Goal: Check status: Check status

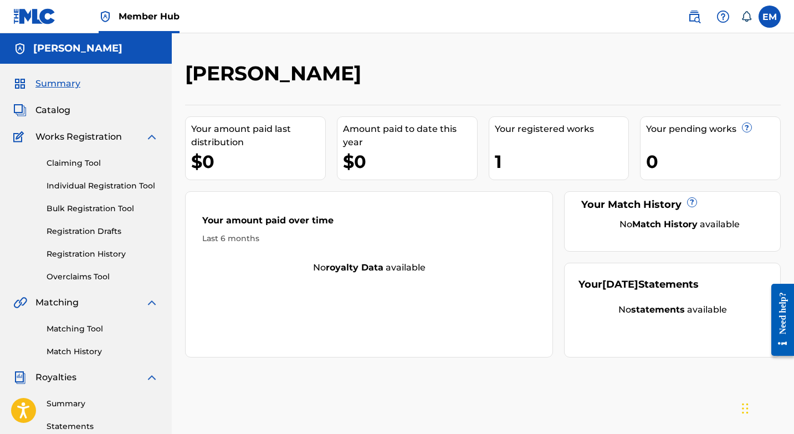
click at [18, 136] on img at bounding box center [20, 136] width 14 height 13
click at [17, 137] on img at bounding box center [20, 136] width 14 height 13
click at [58, 231] on link "Registration Drafts" at bounding box center [103, 232] width 112 height 12
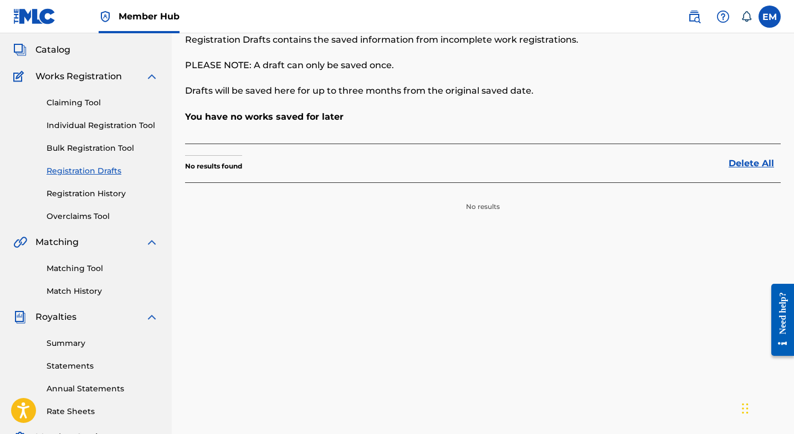
scroll to position [55, 0]
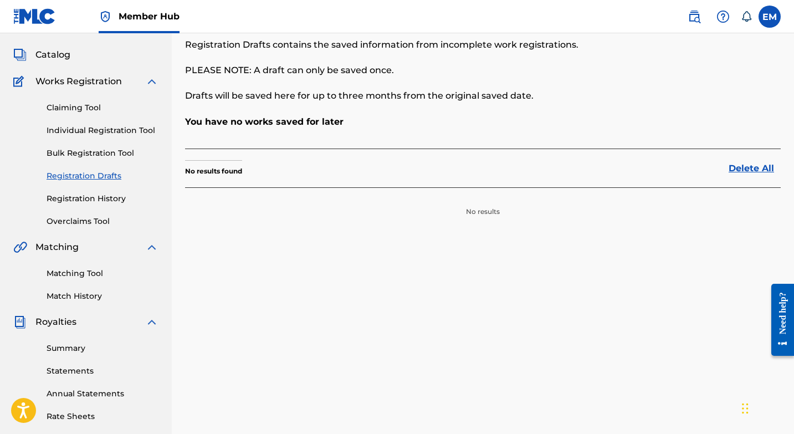
click at [101, 81] on span "Works Registration" at bounding box center [78, 81] width 86 height 13
click at [79, 103] on link "Claiming Tool" at bounding box center [103, 108] width 112 height 12
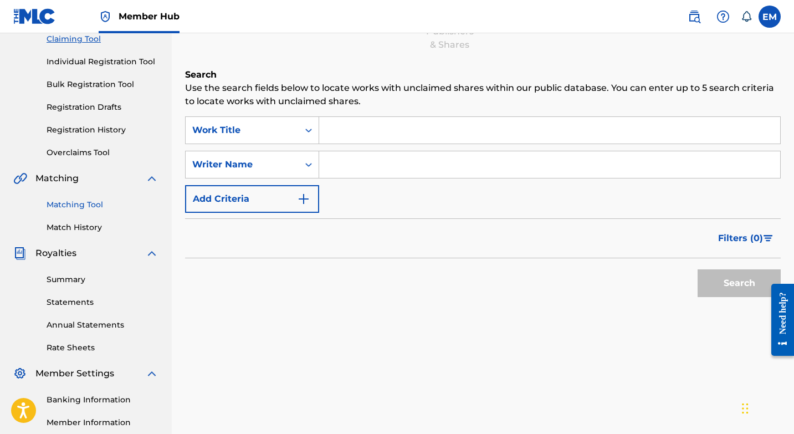
scroll to position [55, 0]
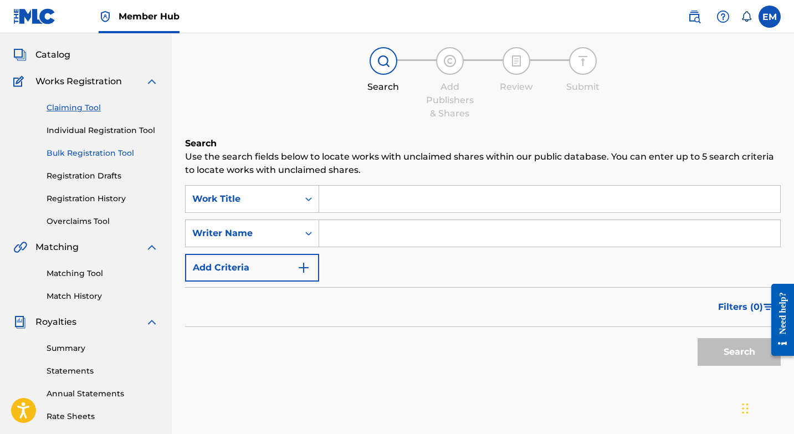
click at [116, 152] on link "Bulk Registration Tool" at bounding box center [103, 153] width 112 height 12
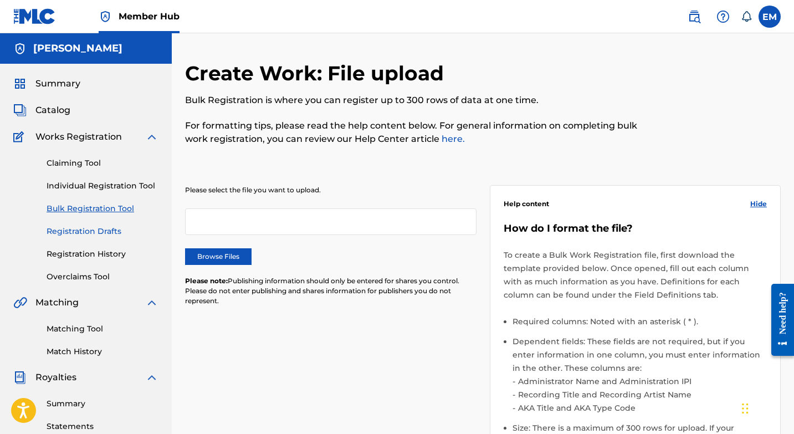
click at [81, 232] on link "Registration Drafts" at bounding box center [103, 232] width 112 height 12
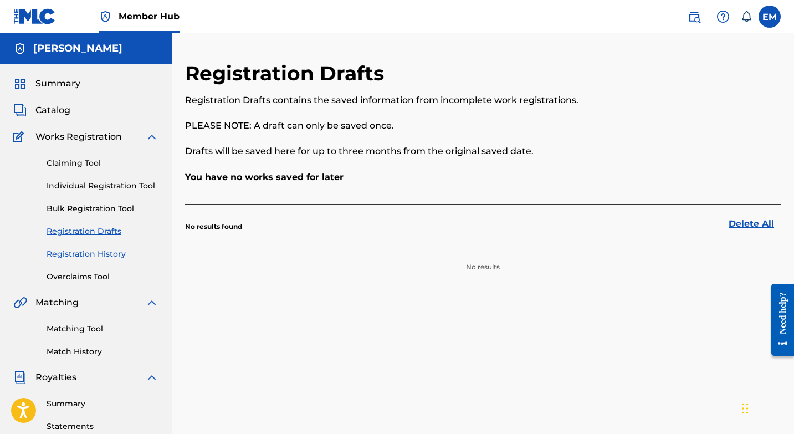
click at [85, 254] on link "Registration History" at bounding box center [103, 254] width 112 height 12
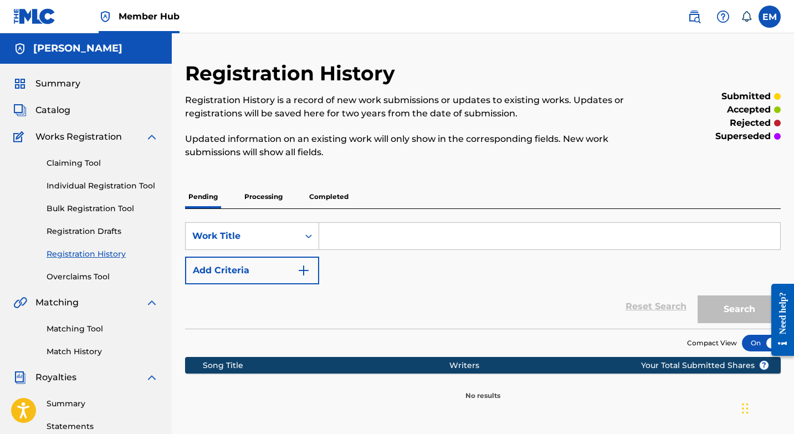
click at [277, 200] on p "Processing" at bounding box center [263, 196] width 45 height 23
click at [319, 200] on p "Completed" at bounding box center [329, 196] width 46 height 23
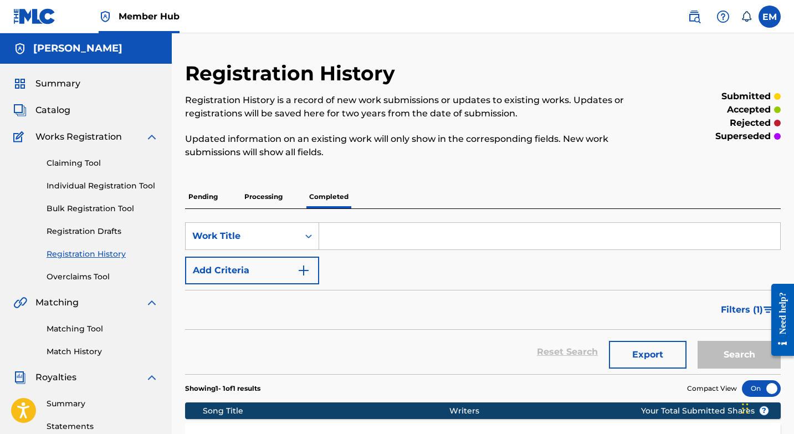
click at [212, 200] on p "Pending" at bounding box center [203, 196] width 36 height 23
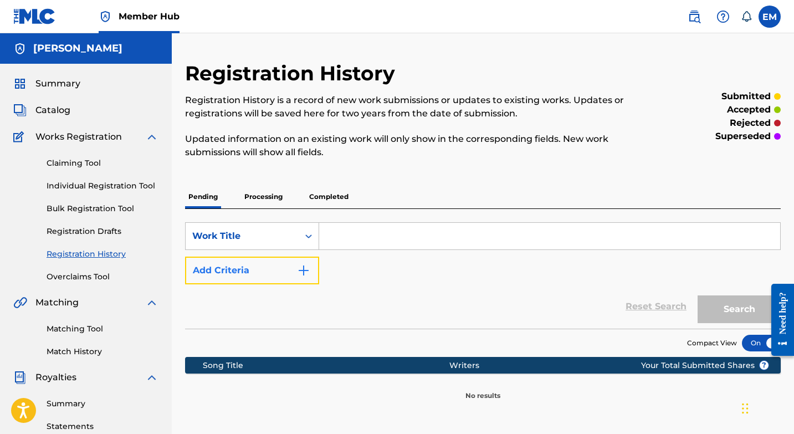
click at [238, 279] on button "Add Criteria" at bounding box center [252, 271] width 134 height 28
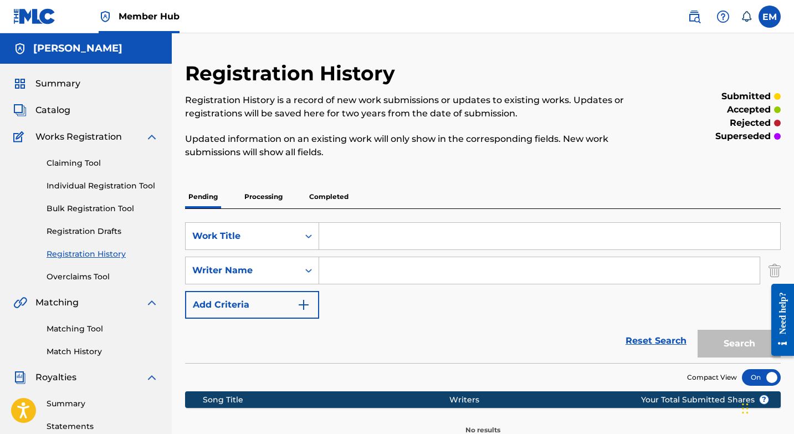
click at [378, 272] on input "Search Form" at bounding box center [539, 270] width 441 height 27
click at [74, 276] on link "Overclaims Tool" at bounding box center [103, 277] width 112 height 12
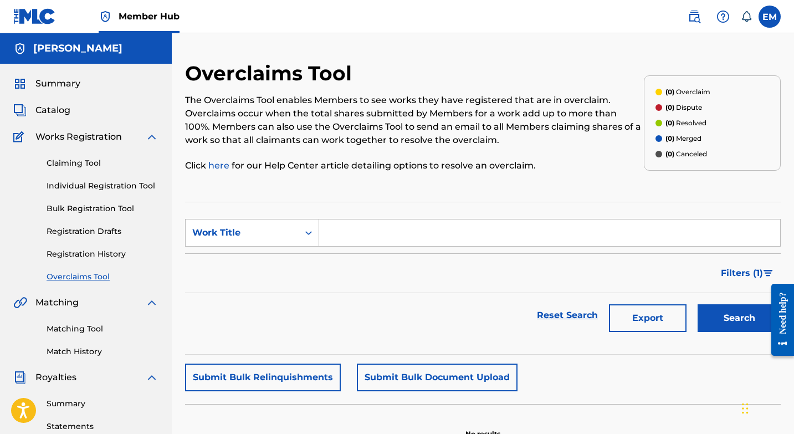
scroll to position [55, 0]
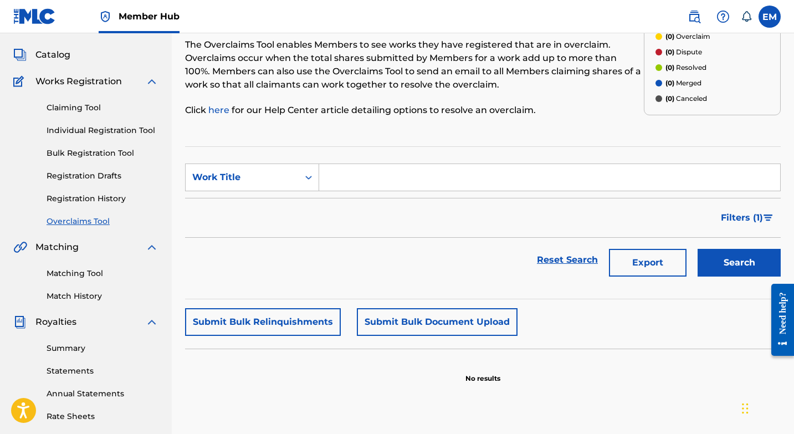
click at [390, 175] on input "Search Form" at bounding box center [549, 177] width 461 height 27
click at [432, 179] on input "baby" at bounding box center [549, 177] width 461 height 27
type input "baby"
click at [758, 263] on button "Search" at bounding box center [739, 263] width 83 height 28
click at [466, 220] on div "Filters ( 1 )" at bounding box center [483, 218] width 596 height 40
